Goal: Book appointment/travel/reservation

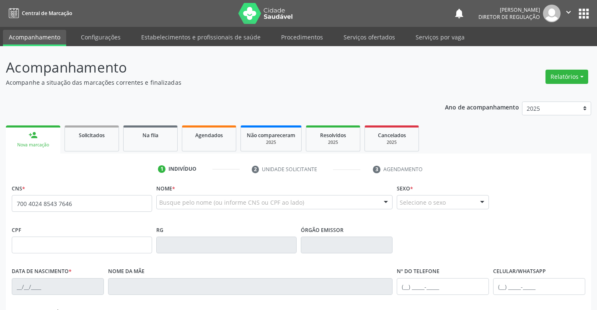
type input "700 4024 8543 7646"
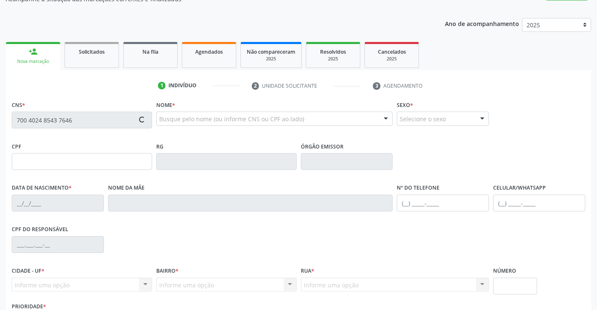
scroll to position [84, 0]
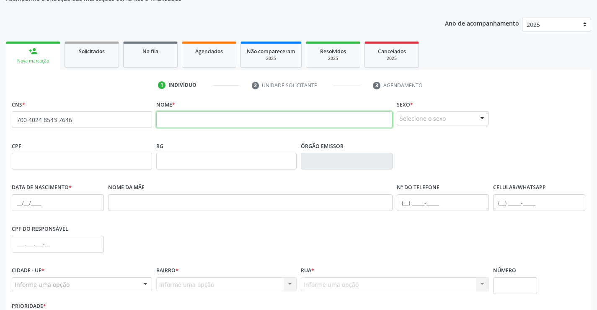
click at [253, 114] on input "text" at bounding box center [274, 119] width 237 height 17
type input "e"
type input "EDENILMA [PERSON_NAME]"
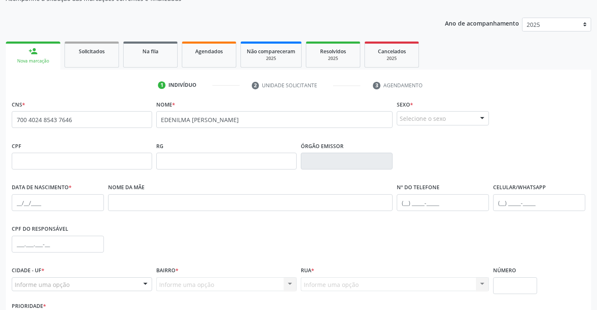
click at [451, 122] on div "Selecione o sexo" at bounding box center [443, 118] width 92 height 14
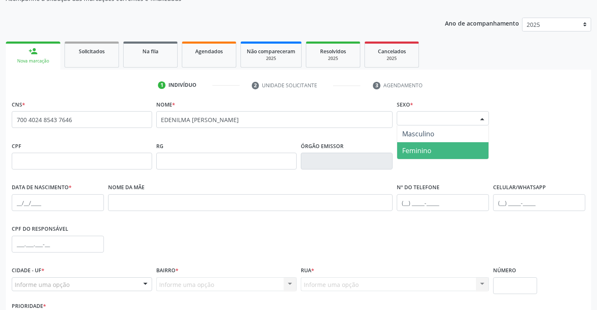
click at [447, 148] on span "Feminino" at bounding box center [442, 150] width 91 height 17
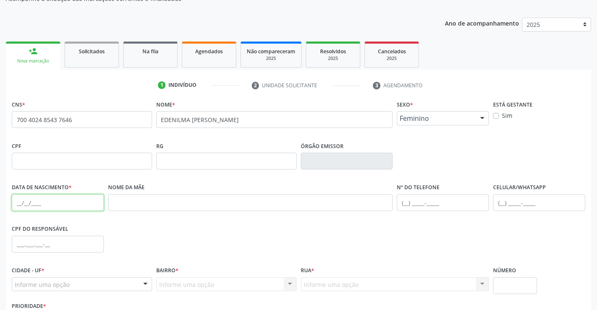
click at [41, 201] on input "text" at bounding box center [58, 202] width 92 height 17
type input "[DATE]"
click at [465, 210] on input "text" at bounding box center [443, 202] width 92 height 17
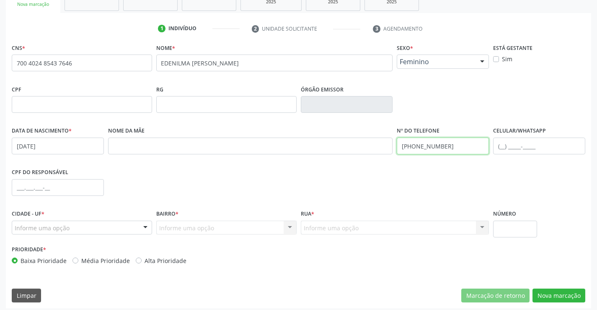
scroll to position [145, 0]
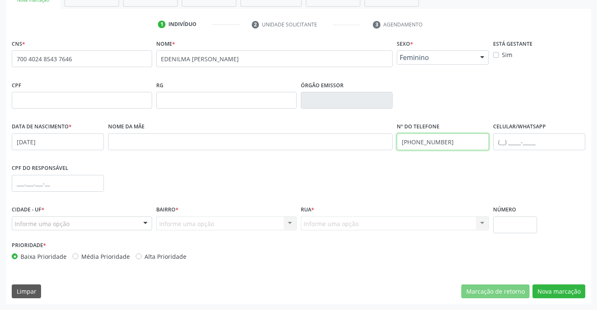
type input "[PHONE_NUMBER]"
click at [98, 224] on div "Informe uma opção" at bounding box center [82, 223] width 140 height 14
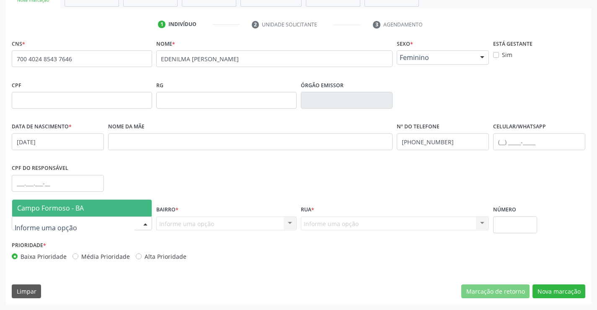
click at [102, 210] on span "Campo Formoso - BA" at bounding box center [82, 207] width 140 height 17
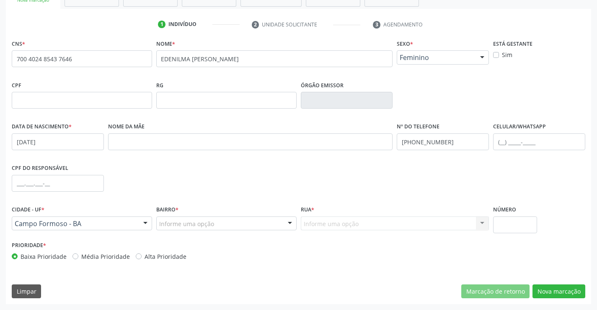
click at [232, 216] on div "Informe uma opção" at bounding box center [226, 223] width 140 height 14
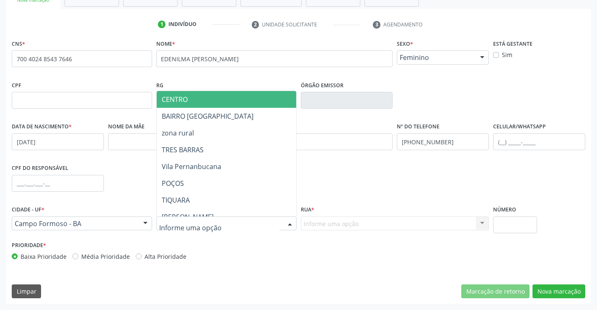
click at [238, 230] on div at bounding box center [226, 223] width 140 height 14
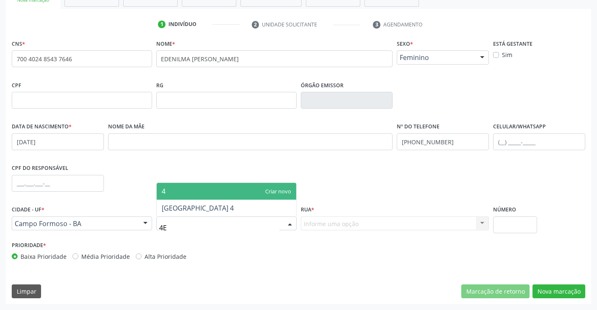
type input "4"
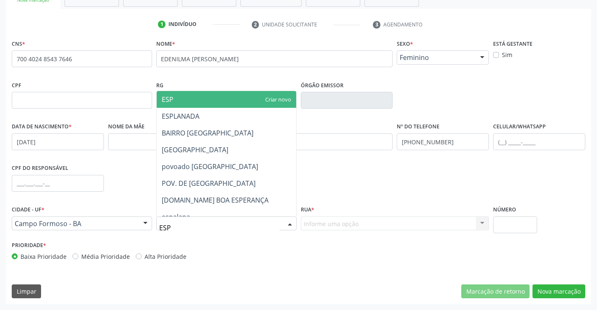
type input "ESPL"
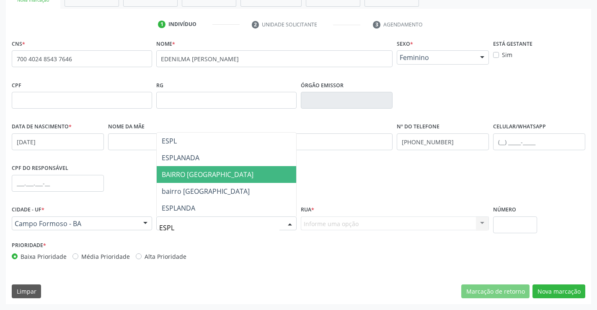
click at [228, 178] on span "BAIRRO [GEOGRAPHIC_DATA]" at bounding box center [227, 174] width 140 height 17
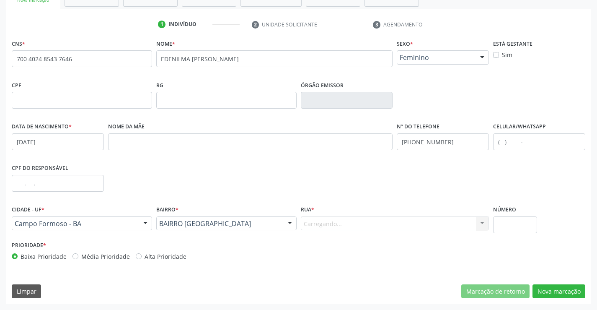
click at [348, 226] on div "Carregando... Nenhum resultado encontrado para: " " Nenhuma opção encontrada. D…" at bounding box center [395, 223] width 189 height 14
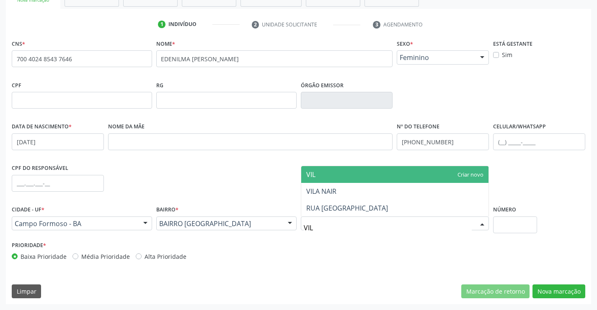
type input "VILA"
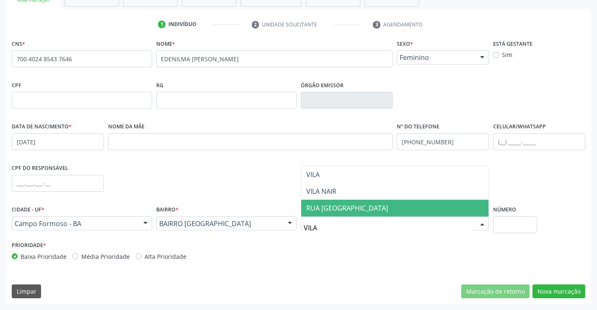
click at [353, 212] on span "RUA [GEOGRAPHIC_DATA]" at bounding box center [395, 207] width 188 height 17
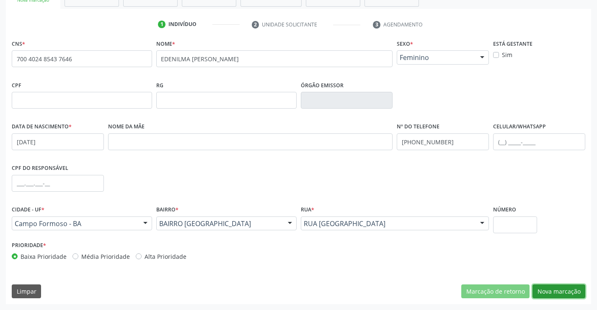
click at [557, 292] on button "Nova marcação" at bounding box center [559, 291] width 53 height 14
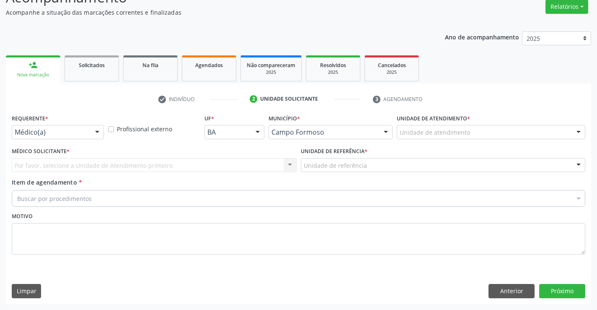
scroll to position [70, 0]
click at [97, 139] on div "Médico(a) Médico(a) Enfermeiro(a) Paciente Nenhum resultado encontrado para: " …" at bounding box center [58, 132] width 92 height 14
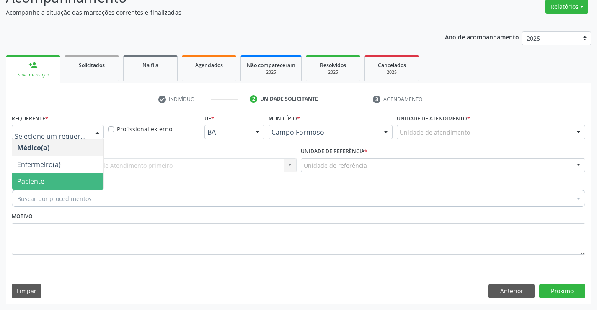
click at [81, 185] on span "Paciente" at bounding box center [57, 181] width 91 height 17
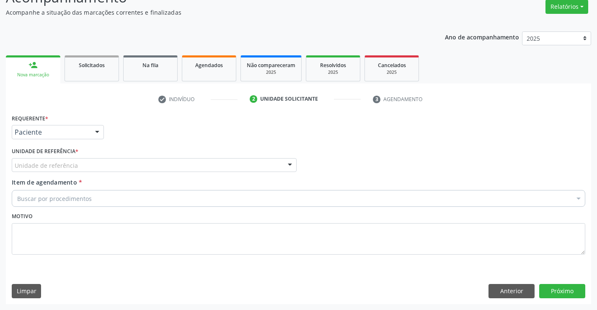
click at [134, 166] on div "Unidade de referência" at bounding box center [154, 165] width 285 height 14
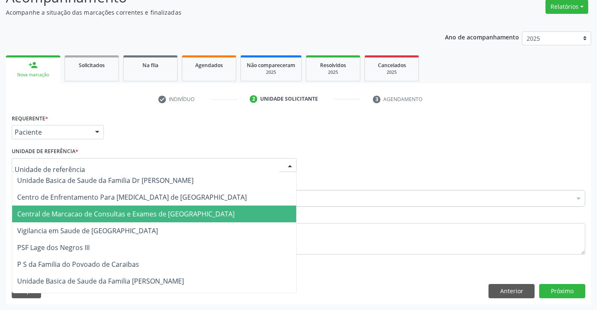
drag, startPoint x: 144, startPoint y: 205, endPoint x: 145, endPoint y: 210, distance: 5.1
click at [145, 210] on span "Central de Marcacao de Consultas e Exames de [GEOGRAPHIC_DATA]" at bounding box center [125, 213] width 217 height 9
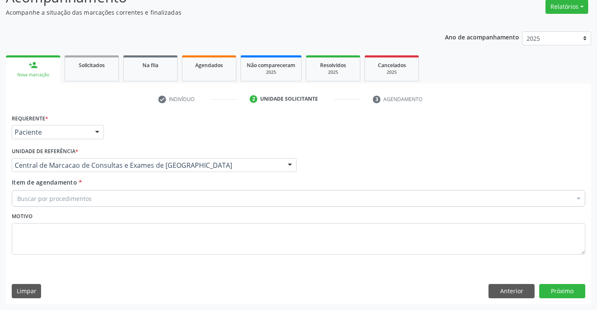
click at [155, 195] on div "Buscar por procedimentos" at bounding box center [299, 198] width 574 height 17
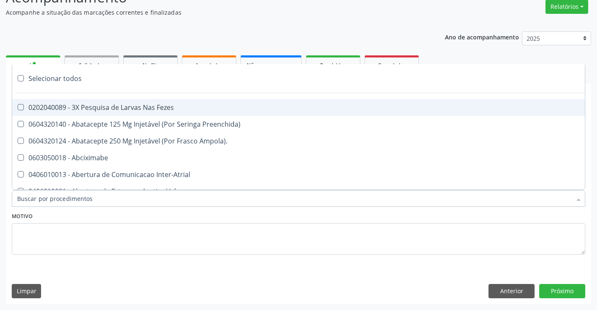
type input "Y"
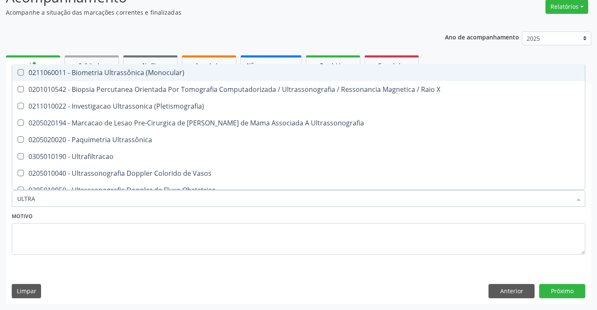
type input "ULTRAS"
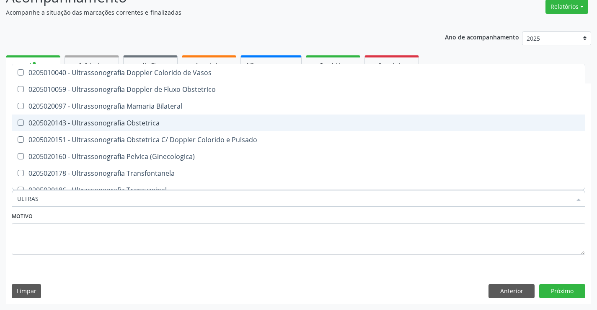
scroll to position [126, 0]
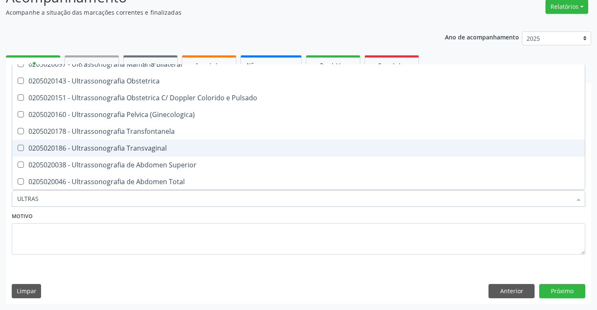
click at [176, 147] on div "0205020186 - Ultrassonografia Transvaginal" at bounding box center [298, 148] width 563 height 7
checkbox Transvaginal "true"
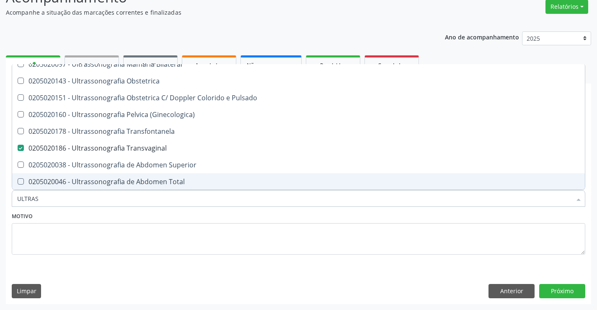
click at [187, 183] on div "0205020046 - Ultrassonografia de Abdomen Total" at bounding box center [298, 181] width 563 height 7
checkbox Total "true"
click at [554, 297] on button "Próximo" at bounding box center [562, 291] width 46 height 14
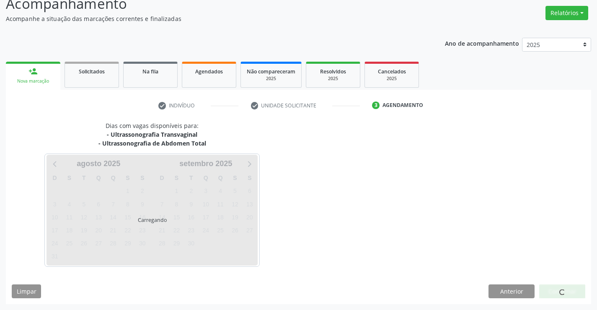
scroll to position [0, 0]
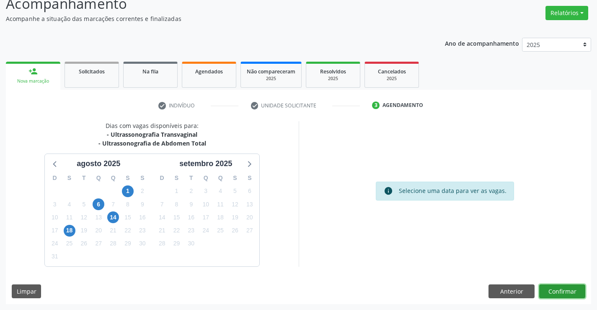
click at [546, 294] on button "Confirmar" at bounding box center [562, 291] width 46 height 14
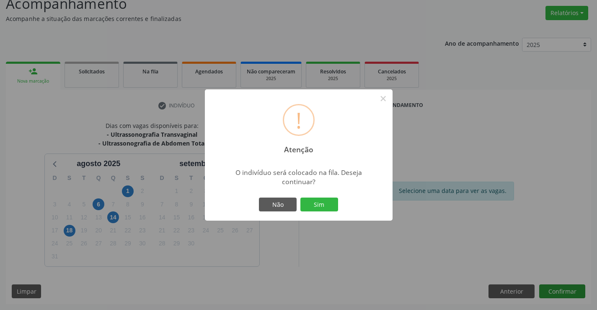
click at [300, 197] on button "Sim" at bounding box center [319, 204] width 38 height 14
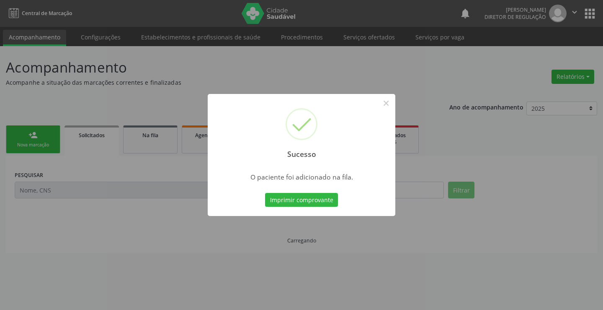
click at [265, 193] on button "Imprimir comprovante" at bounding box center [301, 200] width 73 height 14
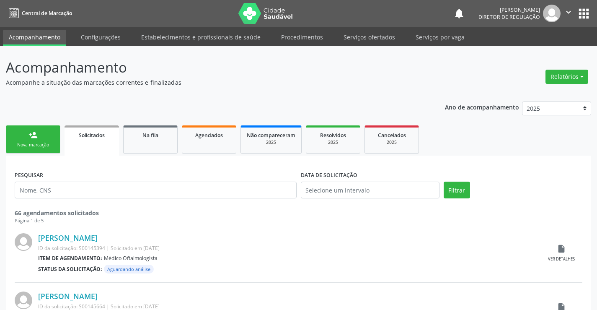
click at [383, 29] on ul "Acompanhamento Configurações Estabelecimentos e profissionais de saúde Procedim…" at bounding box center [298, 36] width 597 height 19
click at [372, 39] on link "Serviços ofertados" at bounding box center [369, 37] width 63 height 15
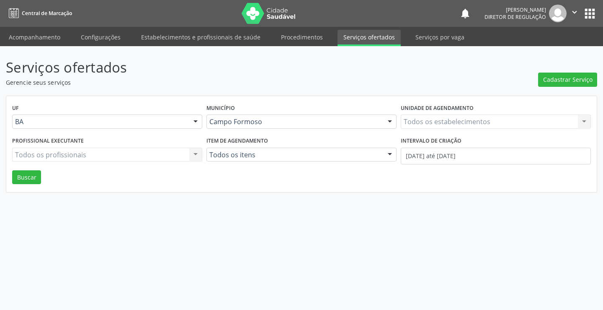
click at [451, 130] on div "Unidade de agendamento Todos os estabelecimentos Todos os estabelecimentos Nenh…" at bounding box center [496, 118] width 194 height 33
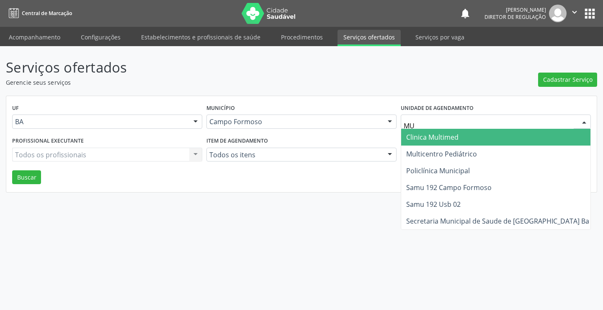
type input "MUL"
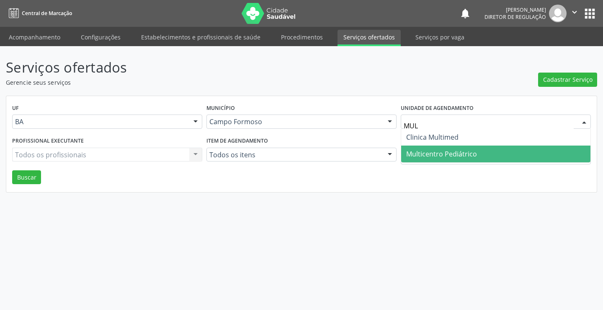
click at [450, 160] on span "Multicentro Pediátrico" at bounding box center [495, 153] width 189 height 17
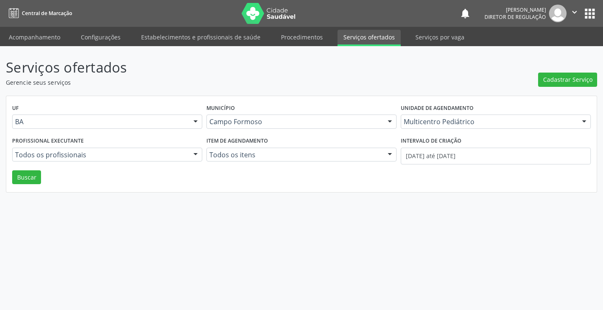
click at [82, 160] on div "Todos os profissionais" at bounding box center [107, 154] width 190 height 14
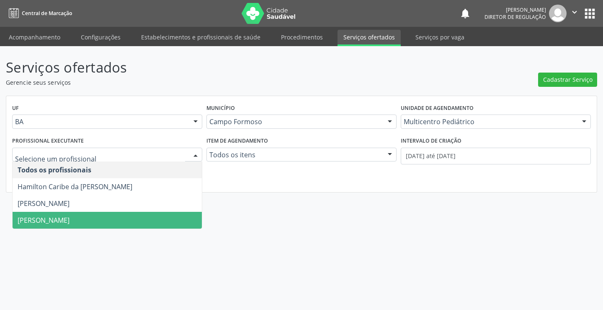
click at [64, 212] on span "[PERSON_NAME]" at bounding box center [107, 220] width 189 height 17
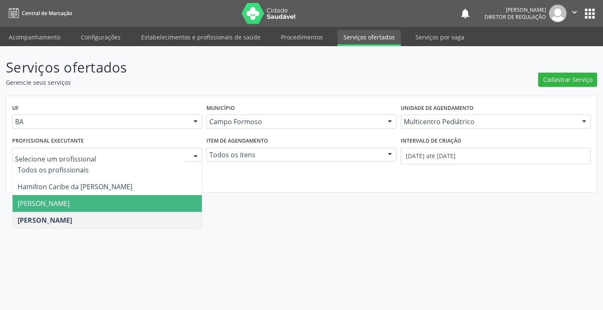
drag, startPoint x: 81, startPoint y: 202, endPoint x: 273, endPoint y: 192, distance: 192.1
click at [70, 202] on span "[PERSON_NAME]" at bounding box center [44, 203] width 52 height 9
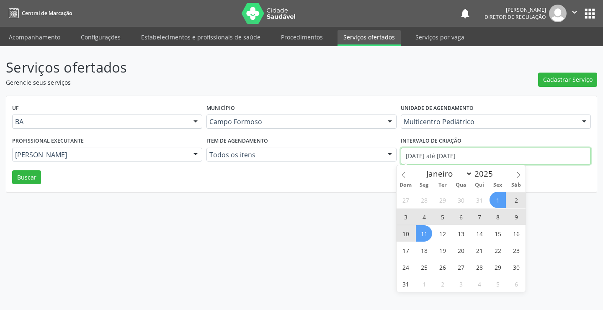
click at [414, 158] on input "[DATE] até [DATE]" at bounding box center [496, 155] width 190 height 17
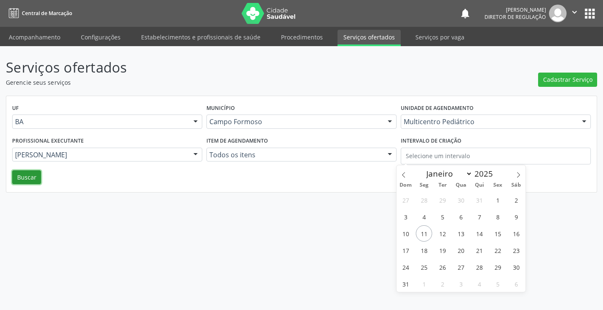
click at [26, 177] on button "Buscar" at bounding box center [26, 177] width 29 height 14
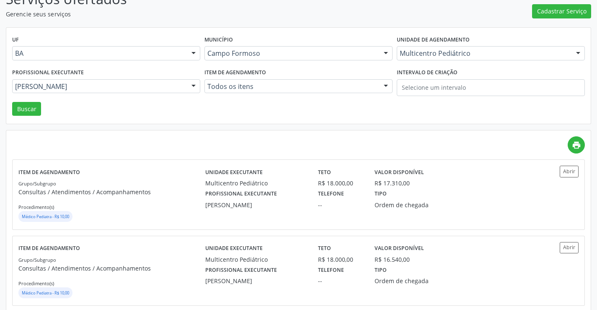
scroll to position [84, 0]
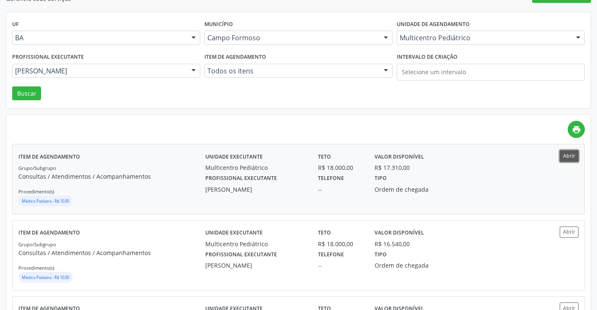
click at [561, 156] on button "Abrir" at bounding box center [569, 155] width 19 height 11
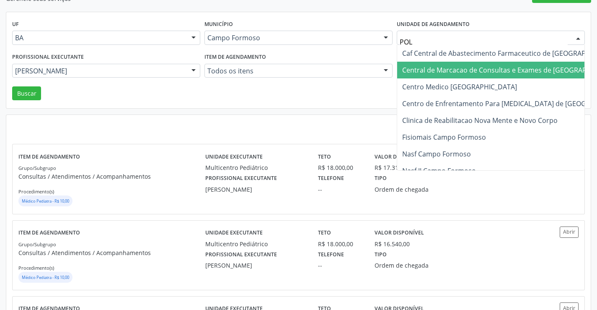
type input "POLI"
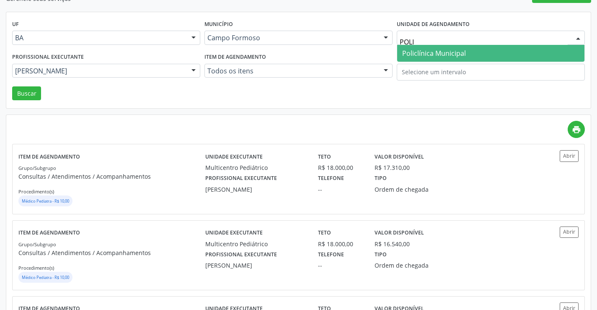
click at [439, 52] on span "Policlínica Municipal" at bounding box center [434, 53] width 64 height 9
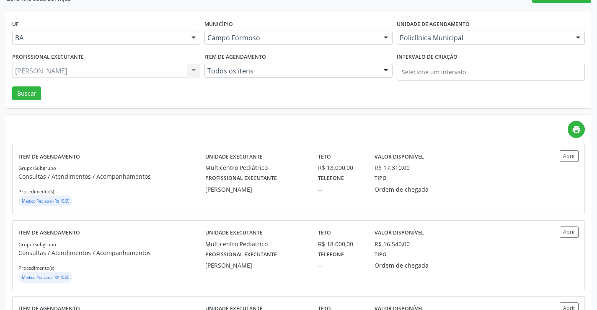
click at [137, 67] on div "[PERSON_NAME] Porto Todos os profissionais Hamilton Caribe da [PERSON_NAME] Nen…" at bounding box center [106, 71] width 188 height 14
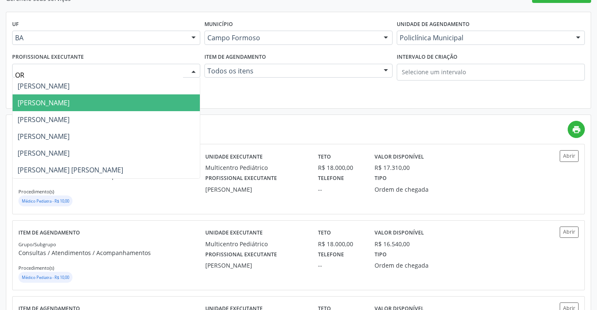
type input "ORL"
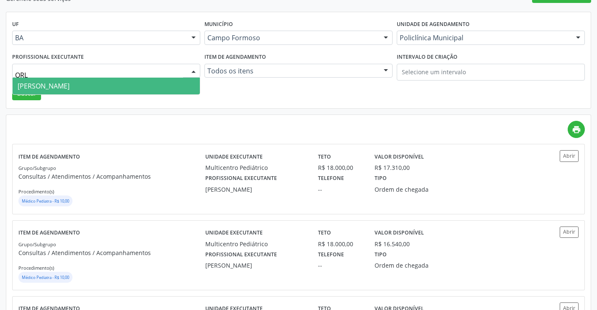
click at [130, 85] on span "[PERSON_NAME]" at bounding box center [106, 86] width 187 height 17
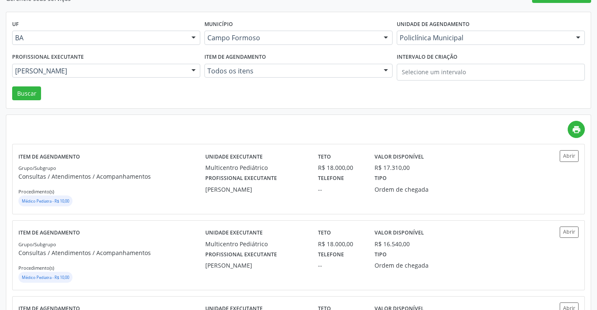
click at [41, 89] on div "UF BA BA Nenhum resultado encontrado para: " " Não há nenhuma opção para ser ex…" at bounding box center [298, 60] width 584 height 96
click at [36, 91] on button "Buscar" at bounding box center [26, 93] width 29 height 14
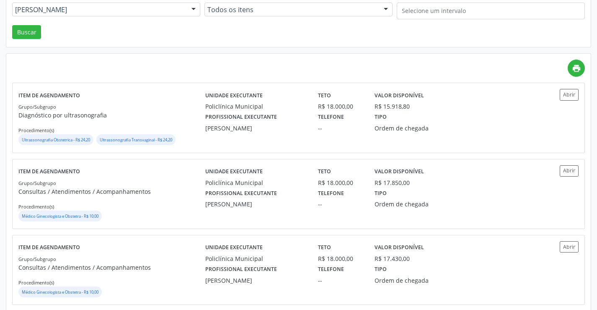
scroll to position [168, 0]
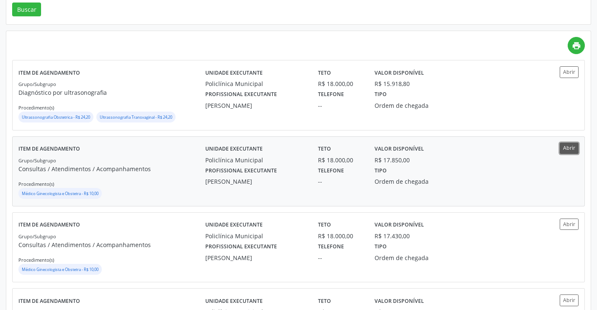
click at [573, 147] on button "Abrir" at bounding box center [569, 147] width 19 height 11
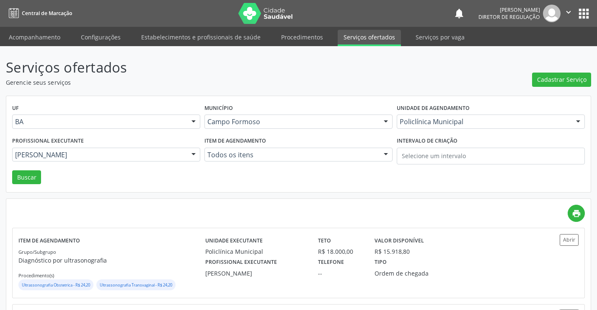
click at [571, 8] on icon "" at bounding box center [568, 12] width 9 height 9
click at [543, 50] on link "Sair" at bounding box center [547, 51] width 58 height 12
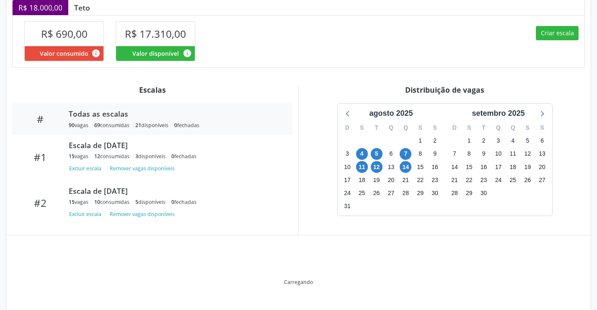
scroll to position [203, 0]
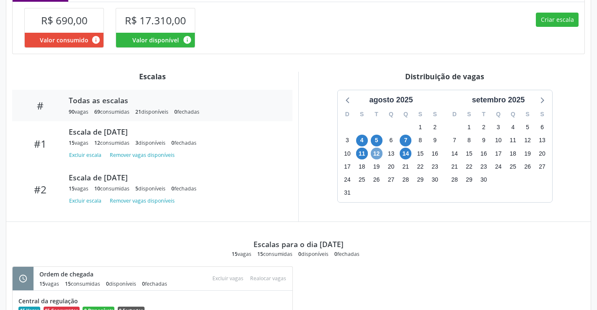
click at [379, 157] on span "12" at bounding box center [377, 153] width 12 height 12
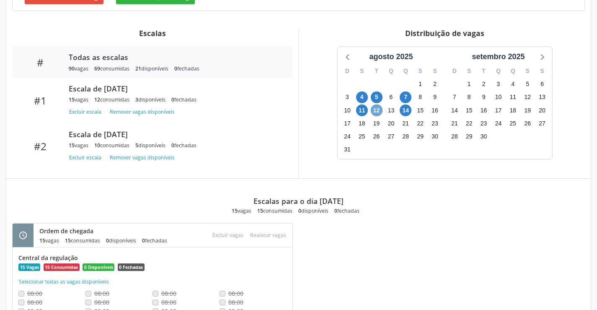
scroll to position [287, 0]
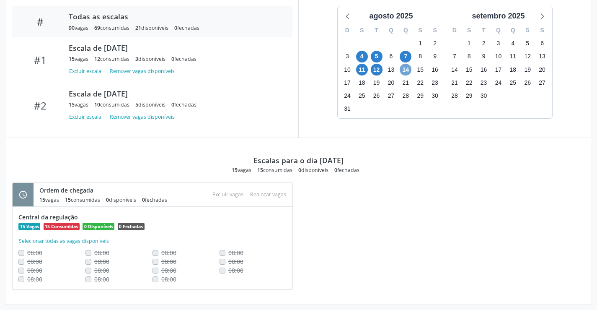
click at [407, 73] on span "14" at bounding box center [406, 70] width 12 height 12
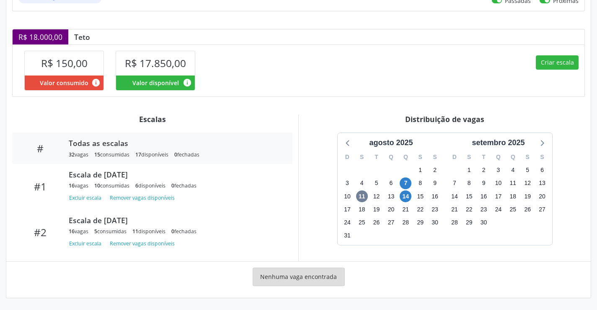
scroll to position [160, 0]
click at [407, 191] on span "14" at bounding box center [406, 196] width 12 height 12
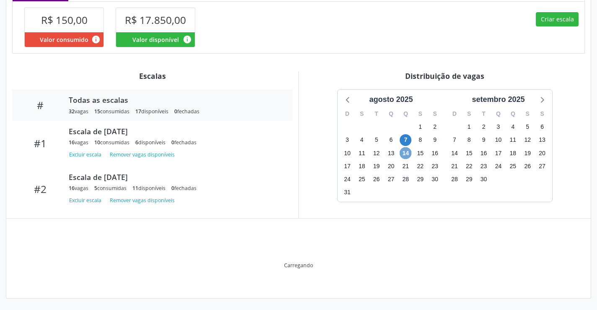
scroll to position [204, 0]
